Goal: Information Seeking & Learning: Learn about a topic

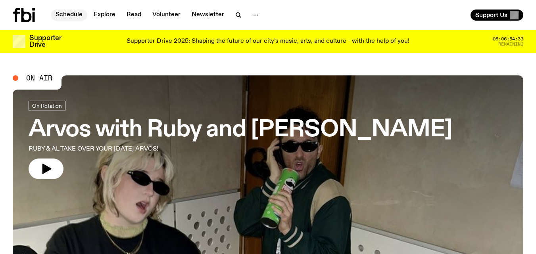
click at [79, 14] on link "Schedule" at bounding box center [69, 15] width 37 height 11
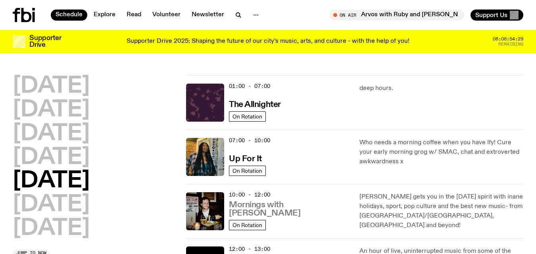
click at [244, 210] on h3 "Mornings with [PERSON_NAME]" at bounding box center [289, 209] width 121 height 17
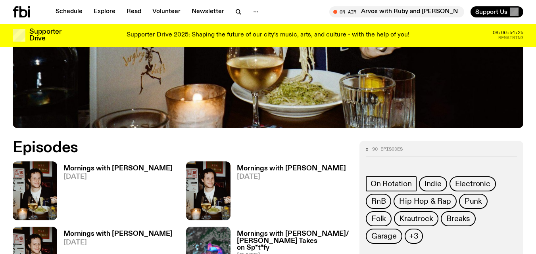
scroll to position [312, 0]
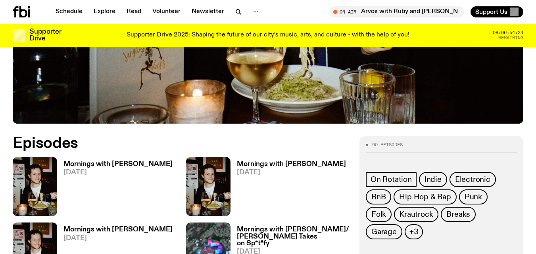
click at [131, 161] on h3 "Mornings with [PERSON_NAME]" at bounding box center [117, 164] width 109 height 7
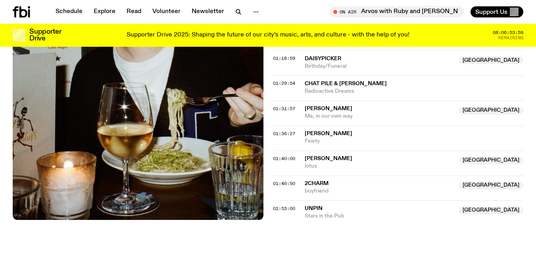
scroll to position [714, 0]
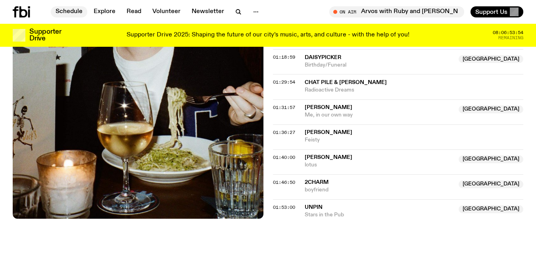
click at [57, 14] on link "Schedule" at bounding box center [69, 11] width 37 height 11
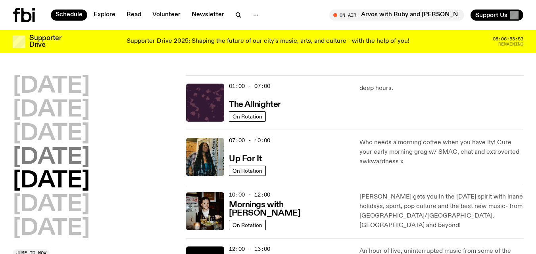
click at [85, 155] on h2 "[DATE]" at bounding box center [51, 158] width 77 height 22
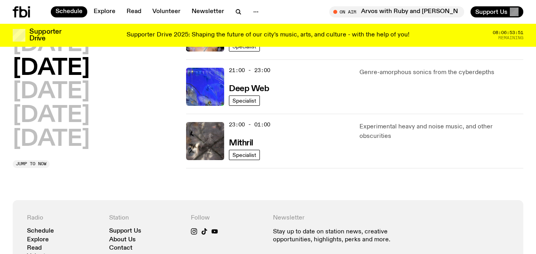
scroll to position [454, 0]
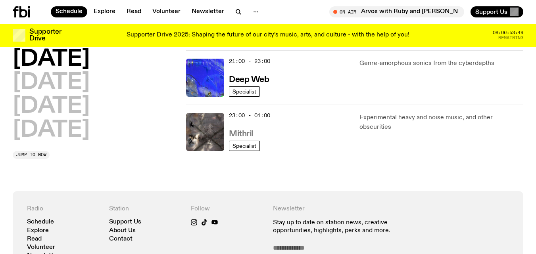
click at [247, 130] on h3 "Mithril" at bounding box center [241, 134] width 24 height 8
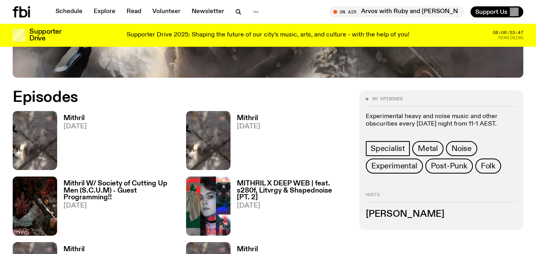
scroll to position [318, 0]
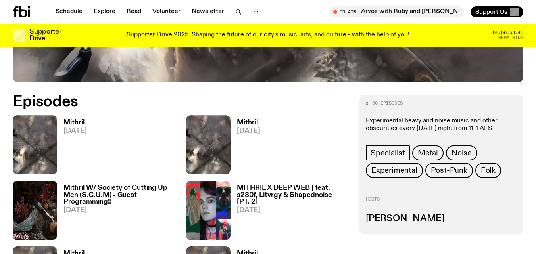
click at [69, 127] on link "Mithril [DATE]" at bounding box center [72, 146] width 30 height 55
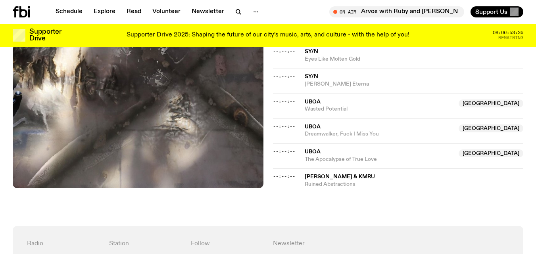
scroll to position [365, 0]
